Goal: Download file/media

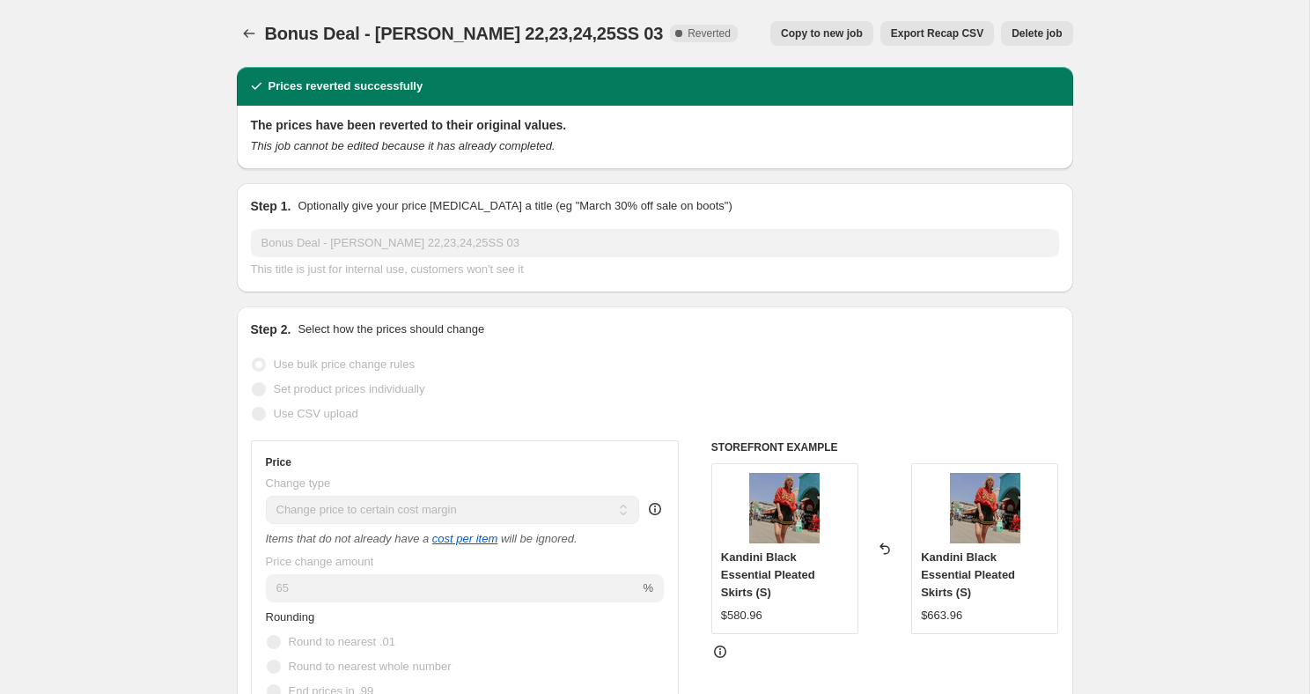
select select "margin"
select select "remove"
select select "collection"
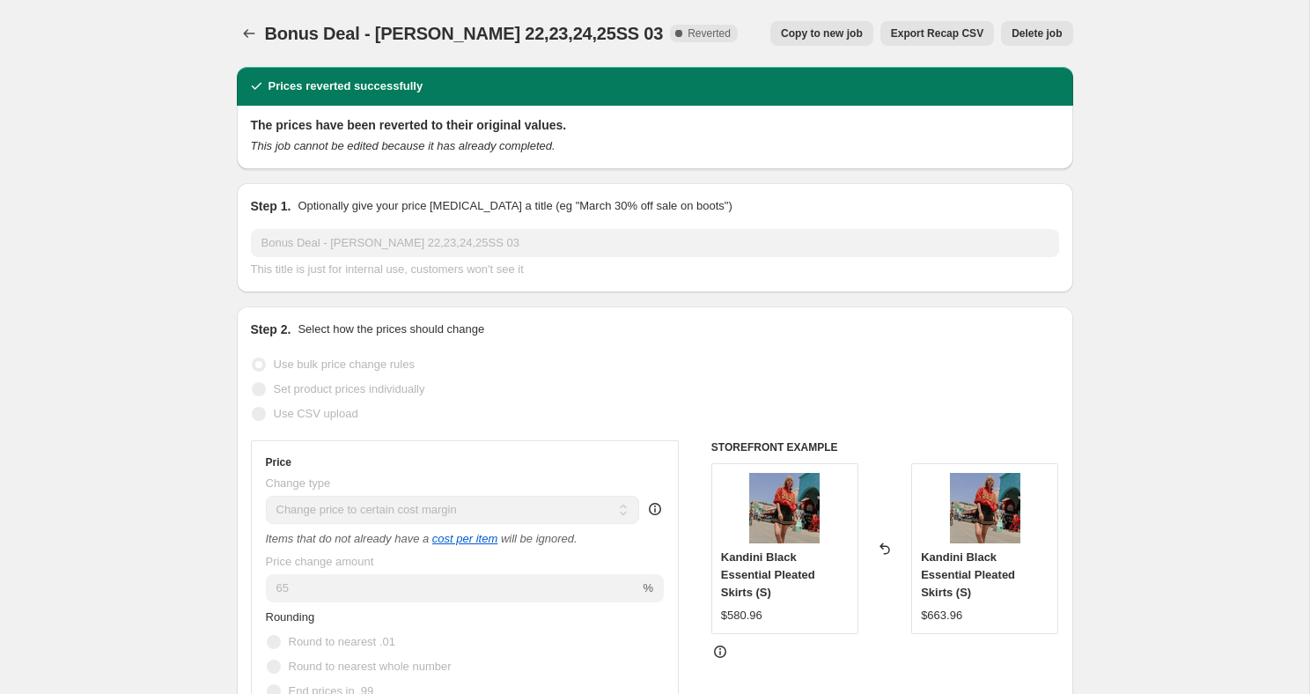
select select "collection"
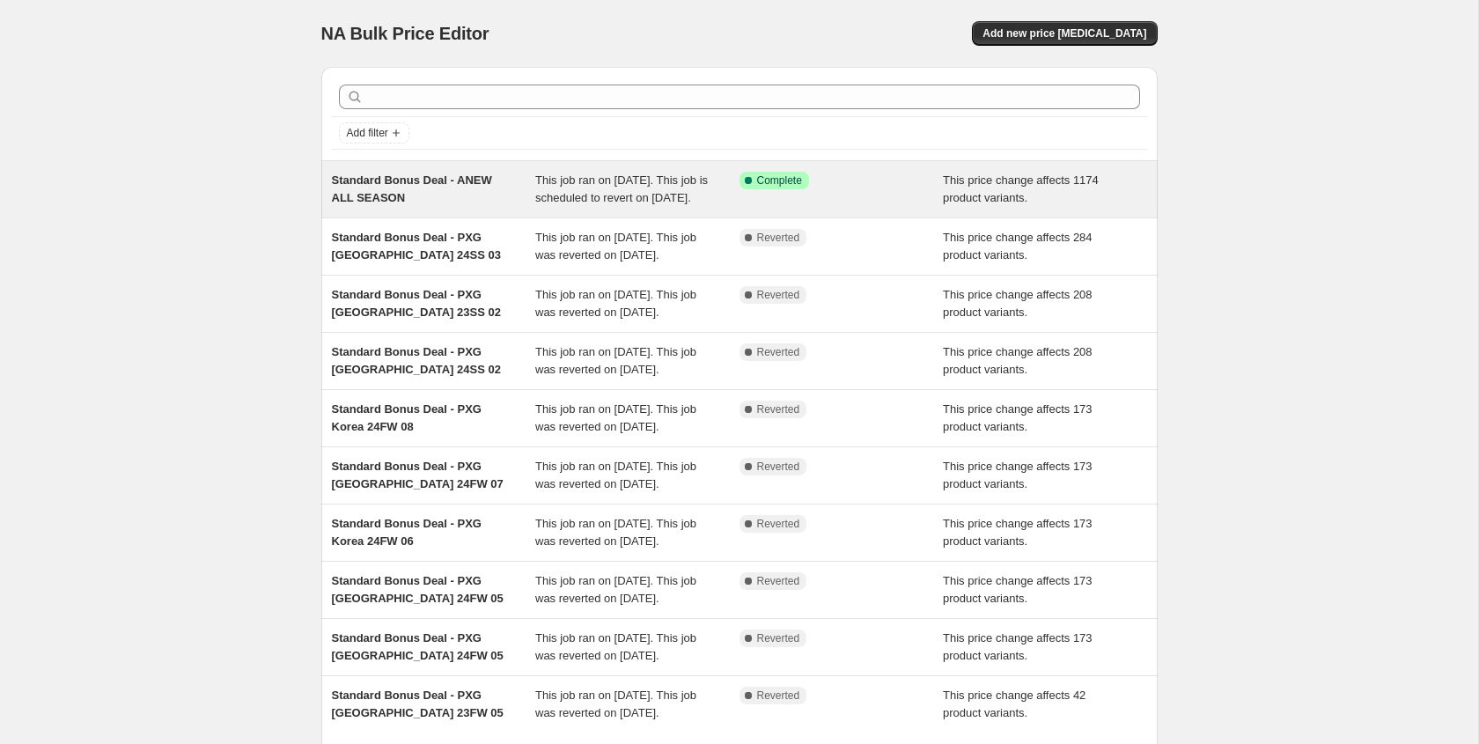
click at [457, 207] on div "Standard Bonus Deal - ANEW ALL SEASON" at bounding box center [434, 189] width 204 height 35
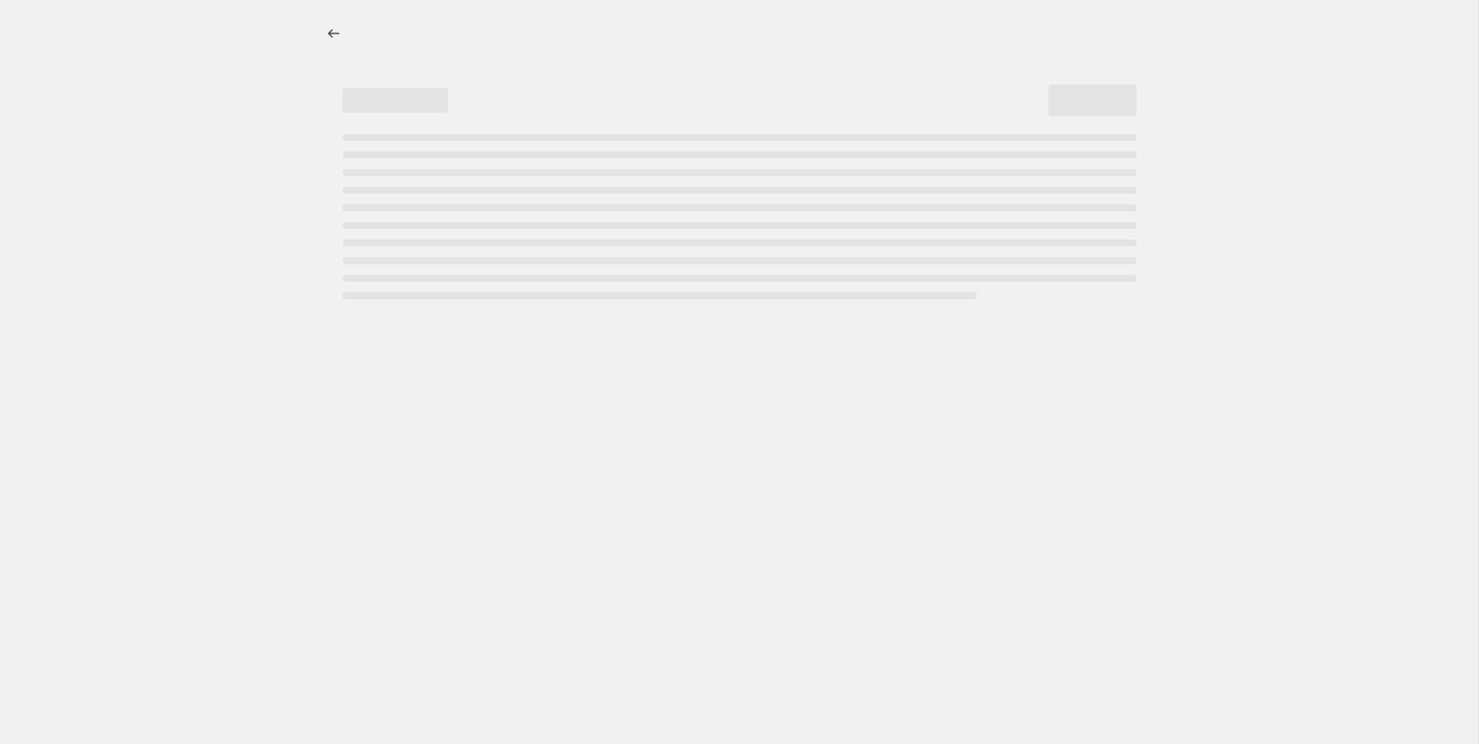
select select "ecap"
select select "remove"
select select "collection"
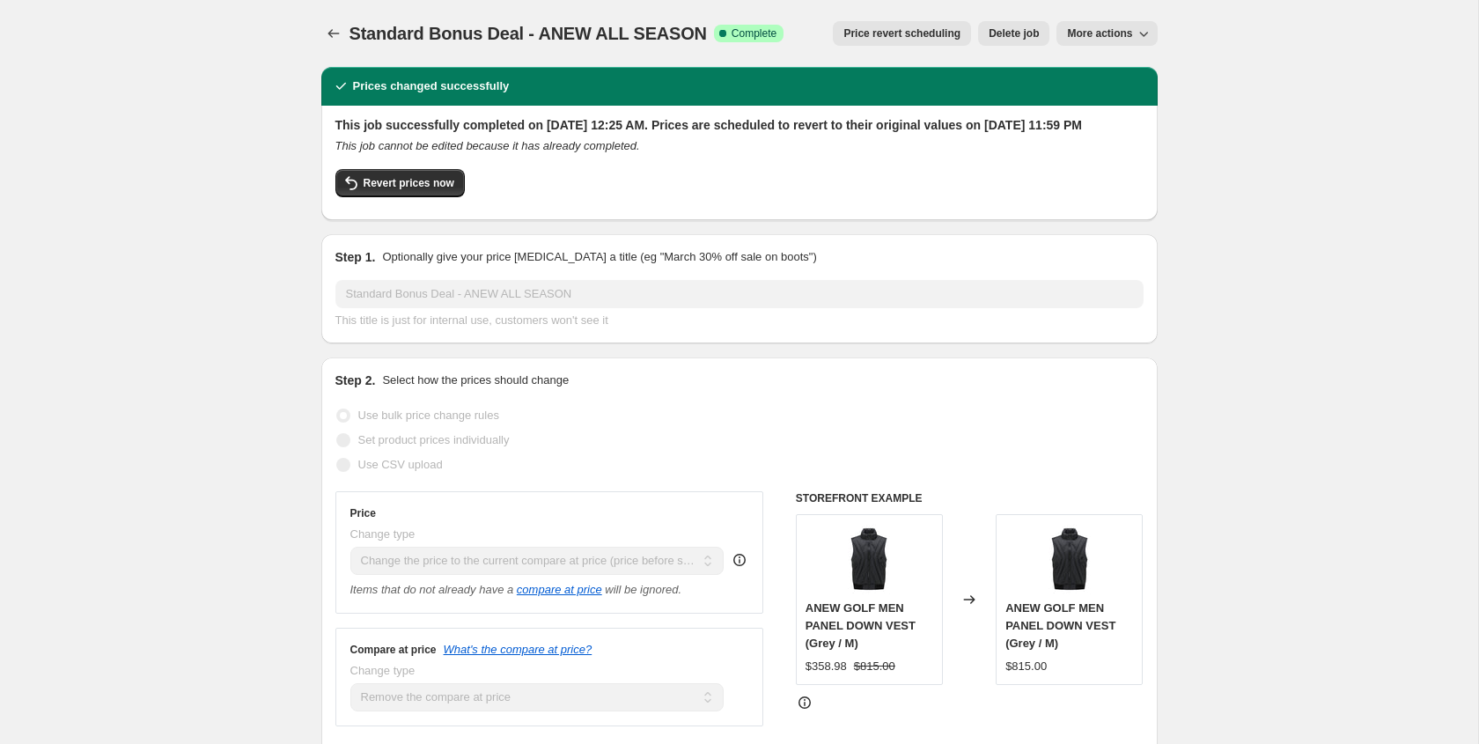
click at [1123, 36] on span "More actions" at bounding box center [1099, 33] width 65 height 14
click at [1116, 100] on span "Export Recap CSV" at bounding box center [1114, 99] width 96 height 13
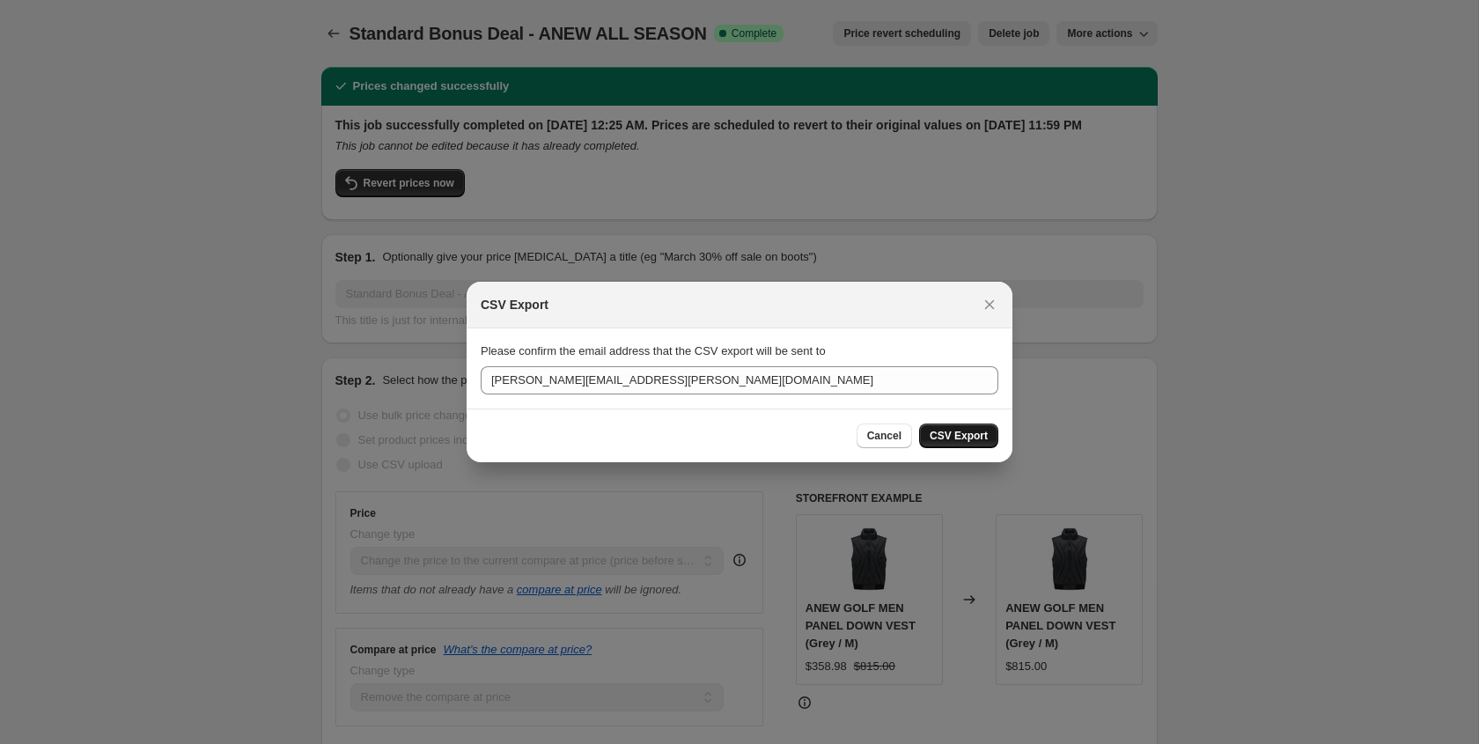
click at [955, 433] on span "CSV Export" at bounding box center [959, 436] width 58 height 14
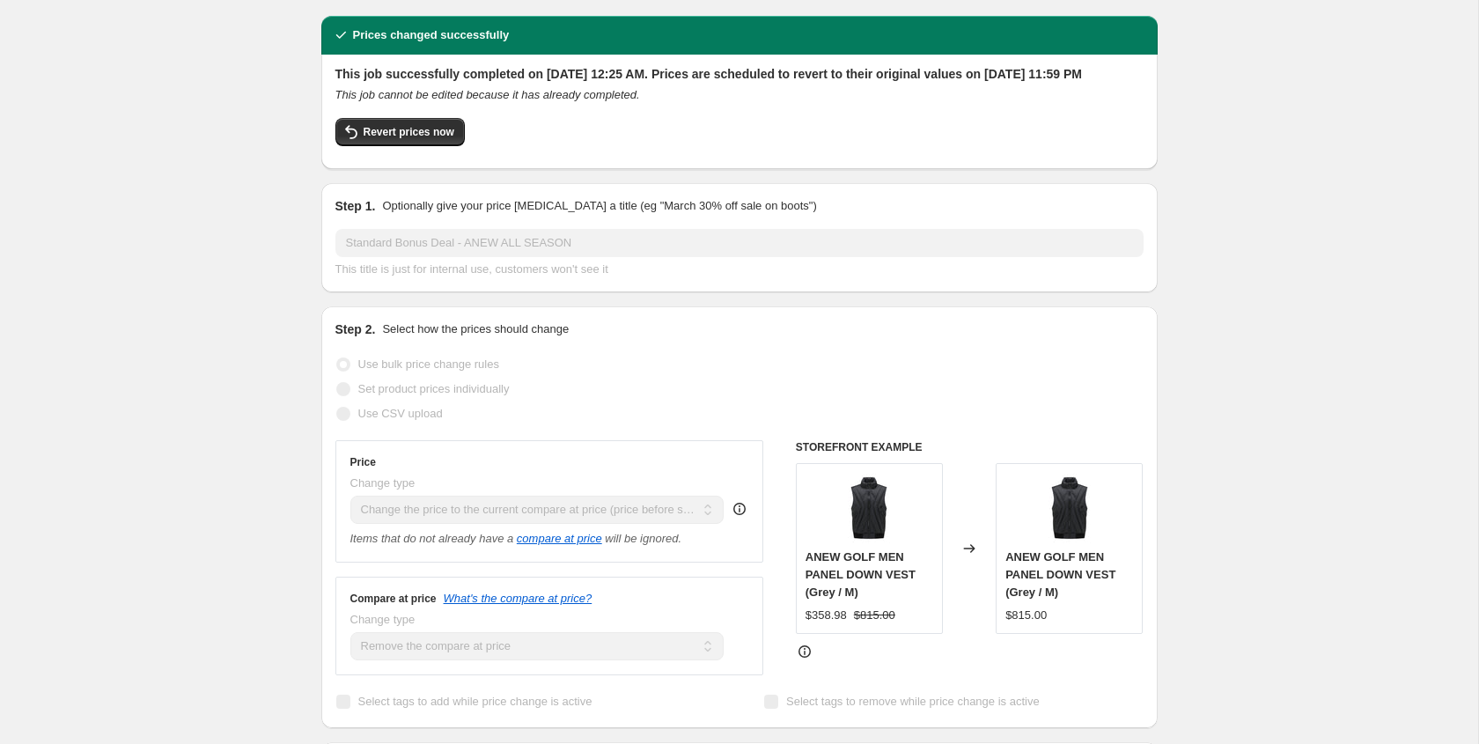
scroll to position [20, 0]
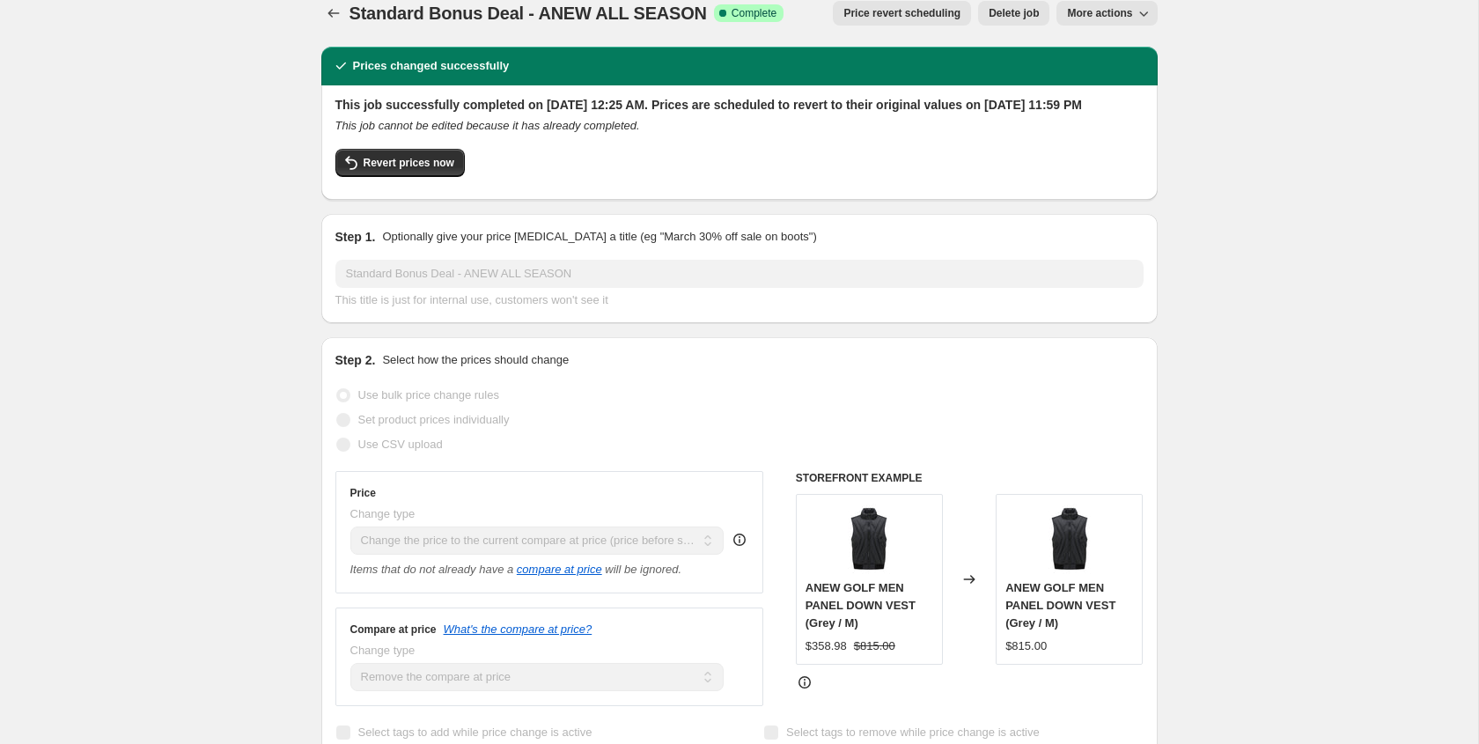
click at [1140, 8] on icon "button" at bounding box center [1144, 13] width 18 height 18
click at [332, 21] on icon "Price change jobs" at bounding box center [334, 13] width 18 height 18
